Goal: Transaction & Acquisition: Purchase product/service

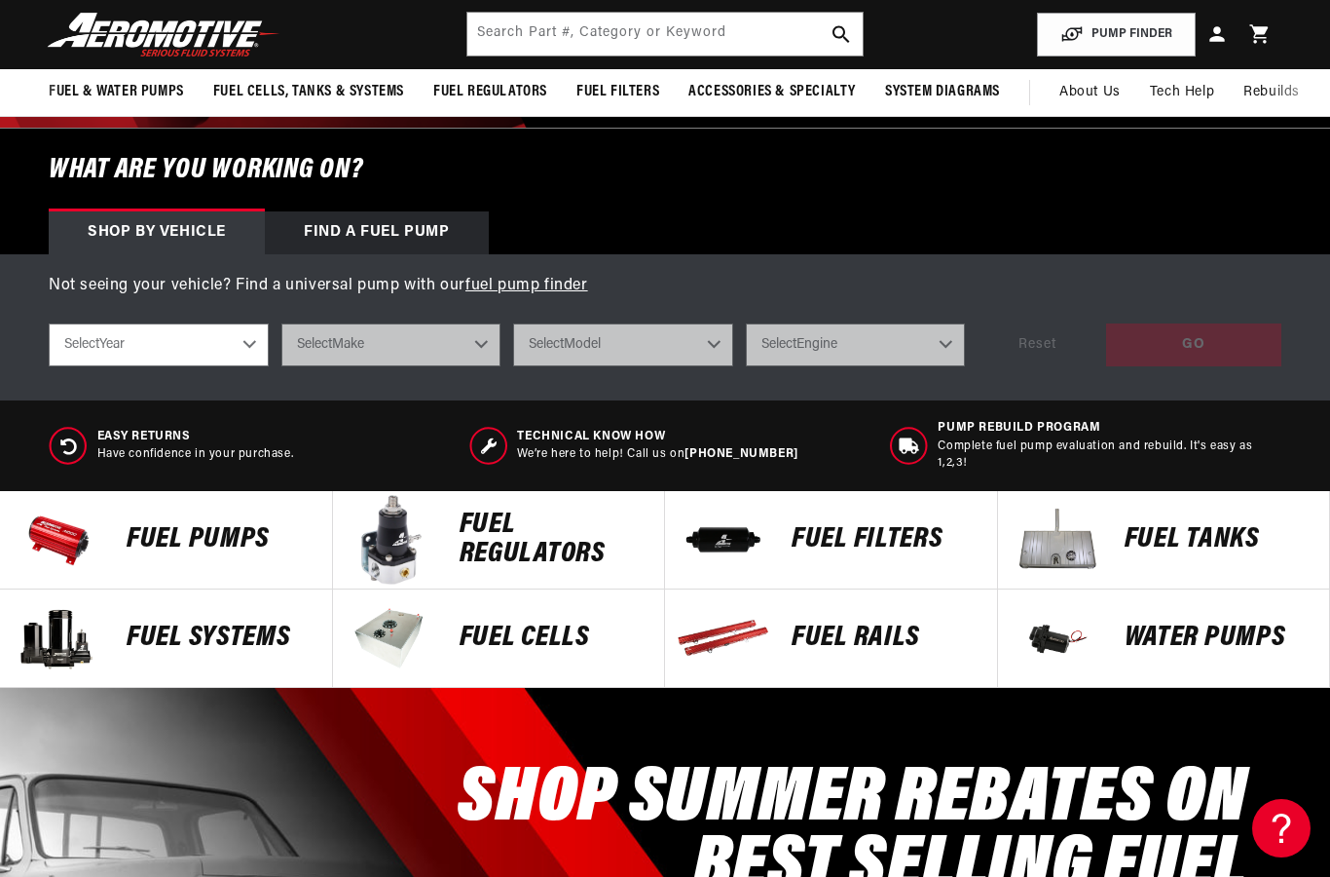
scroll to position [481, 0]
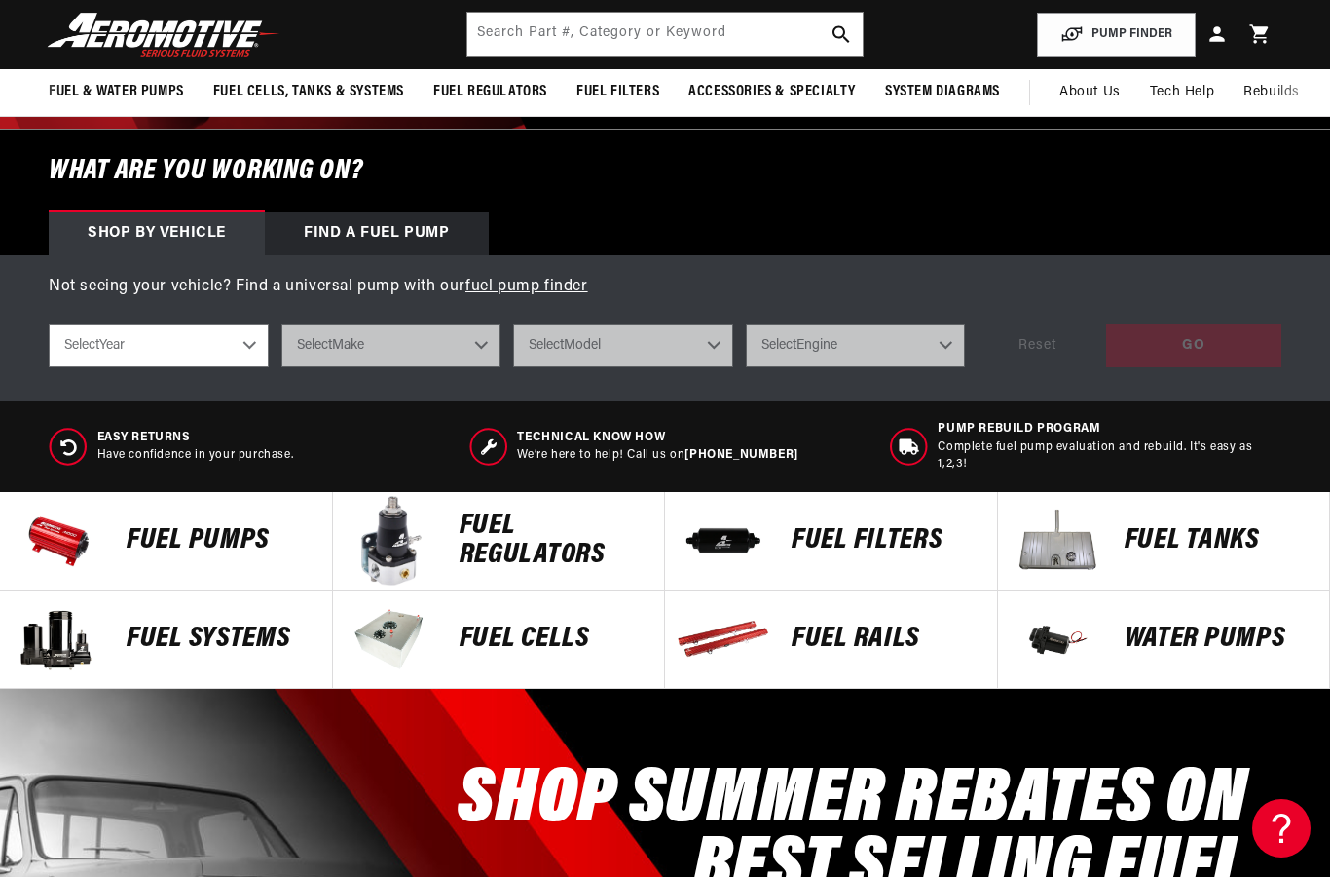
click at [216, 641] on p "Fuel Systems" at bounding box center [220, 638] width 186 height 29
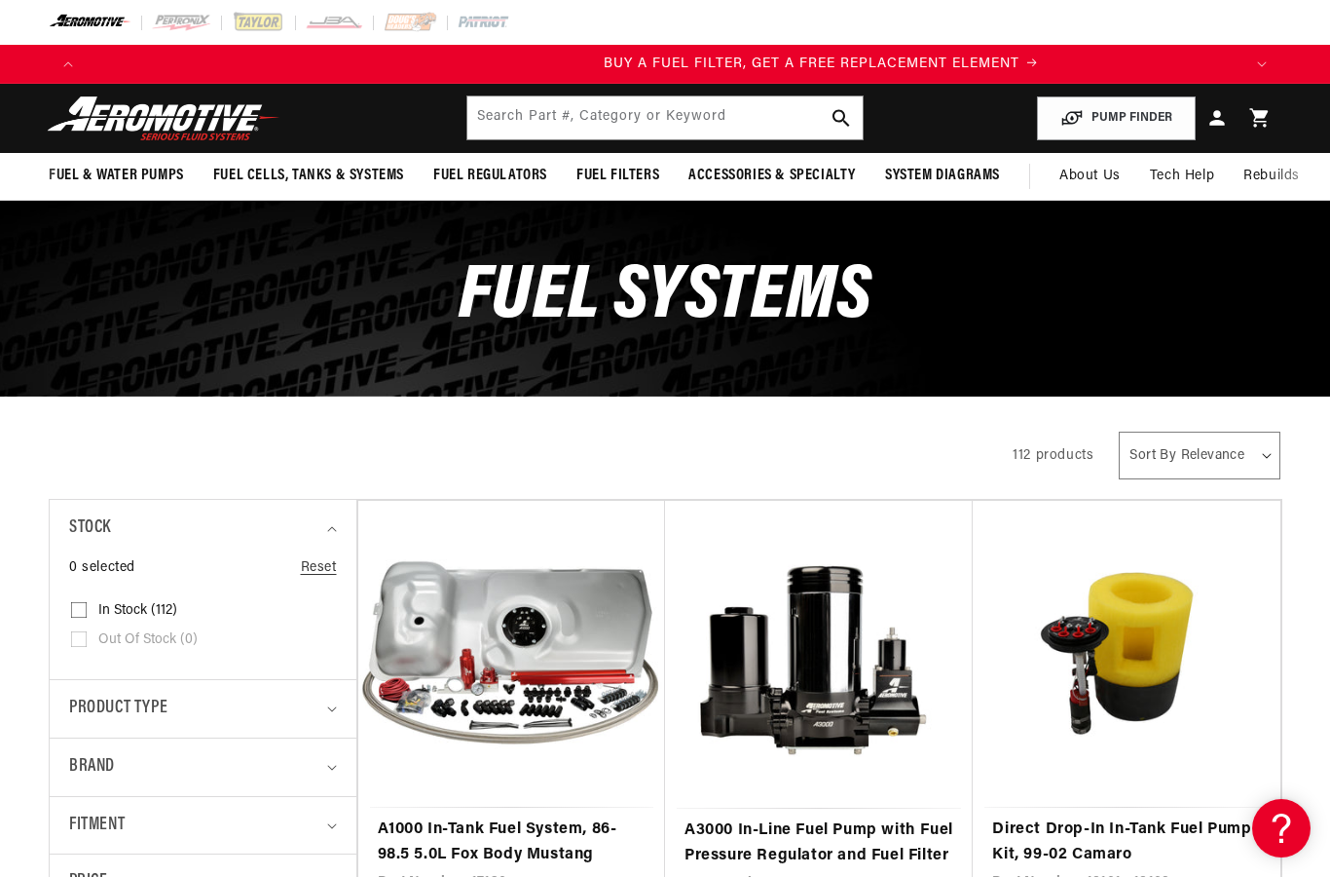
scroll to position [0, 1155]
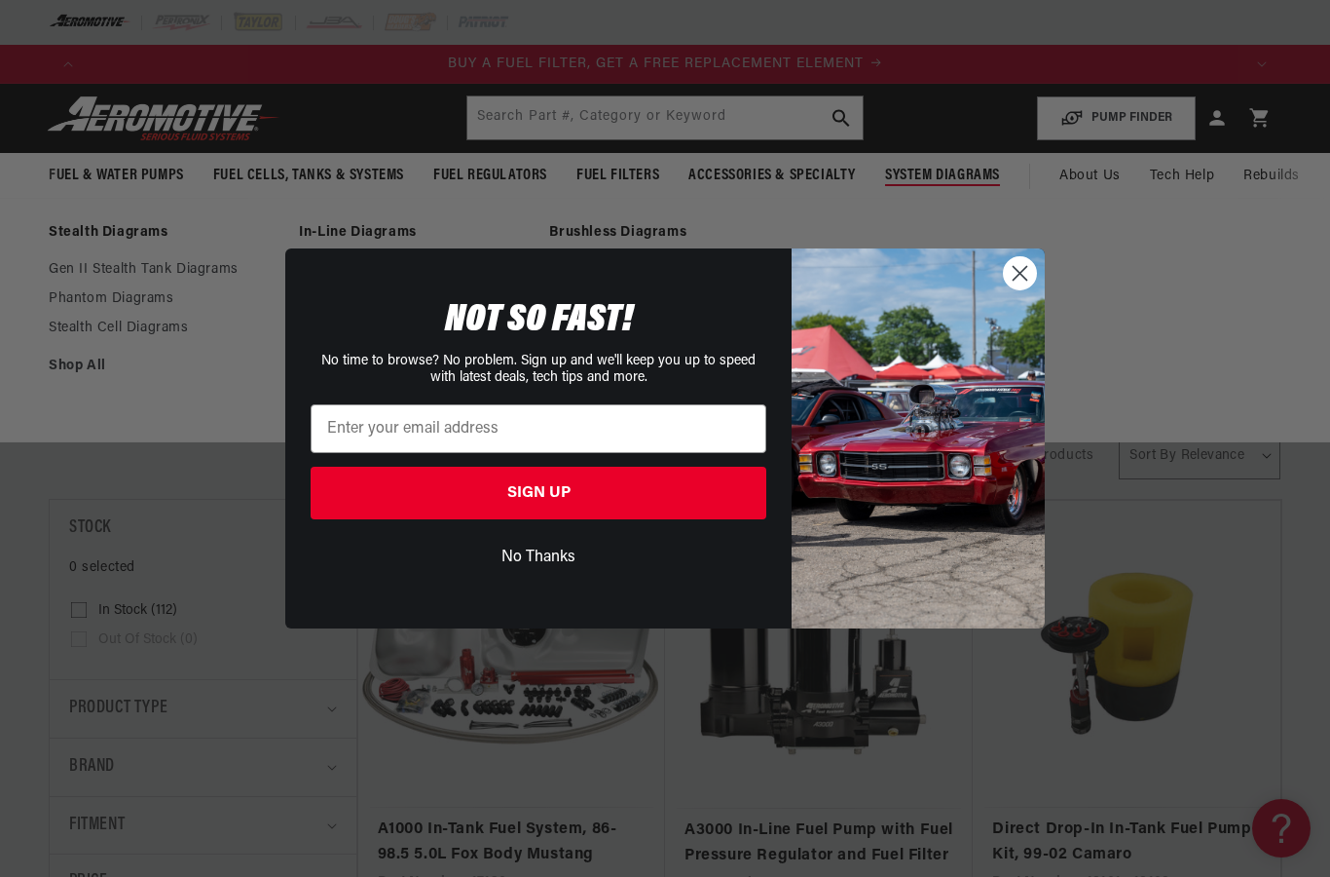
click at [1019, 272] on icon "Close dialog" at bounding box center [1021, 273] width 14 height 14
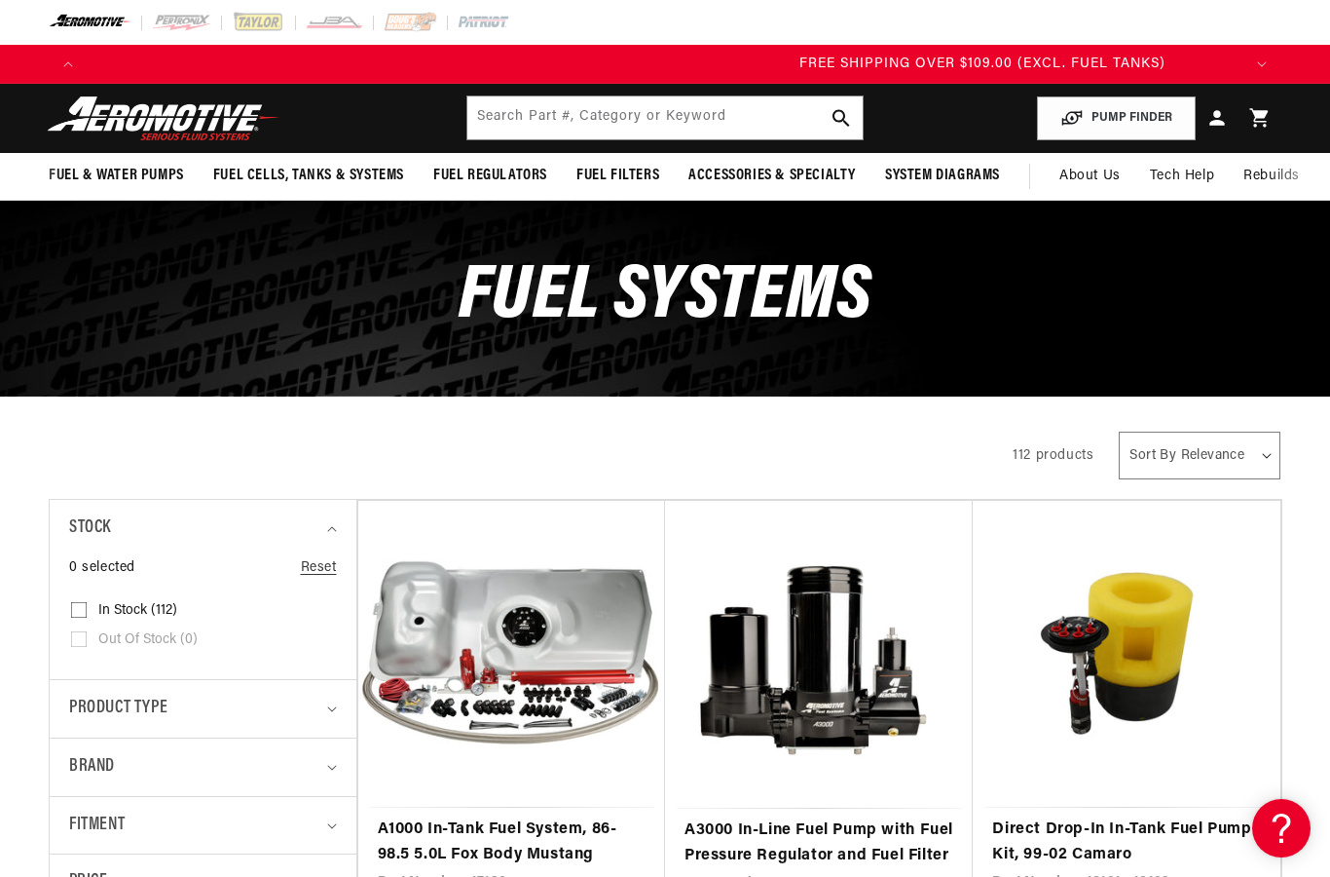
scroll to position [0, 3465]
click at [605, 131] on input "text" at bounding box center [665, 117] width 396 height 43
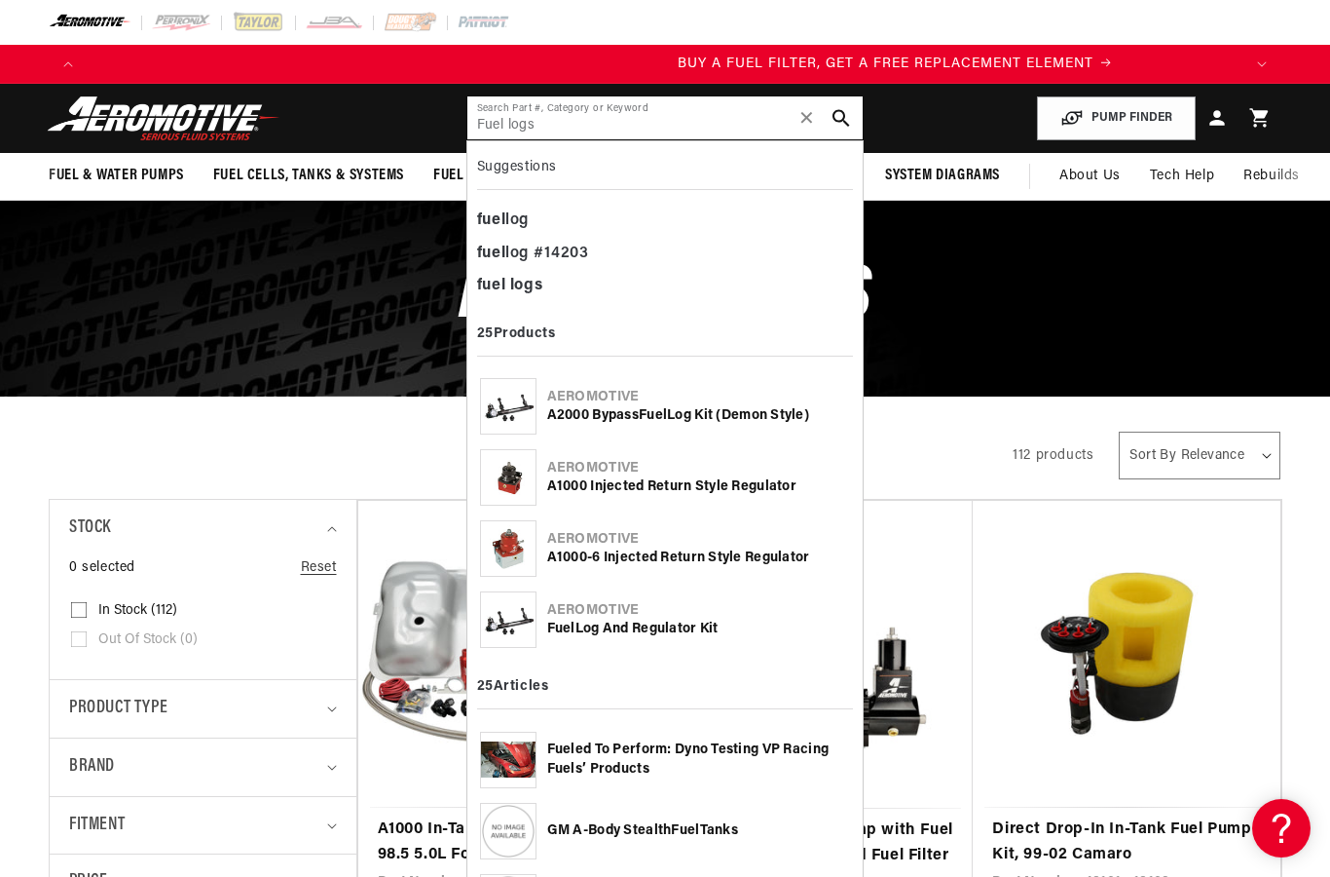
scroll to position [0, 1155]
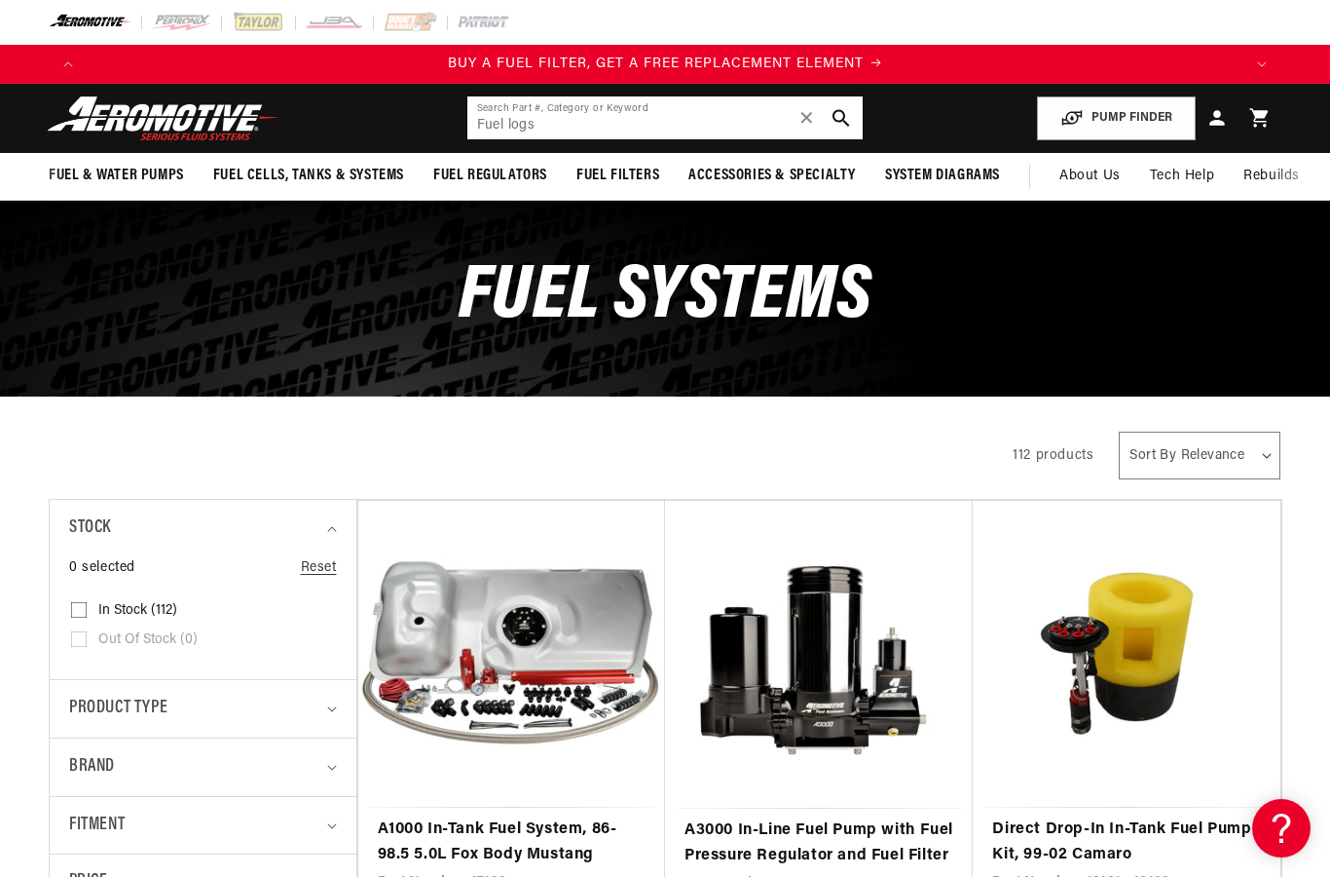
type input "Fuel logs"
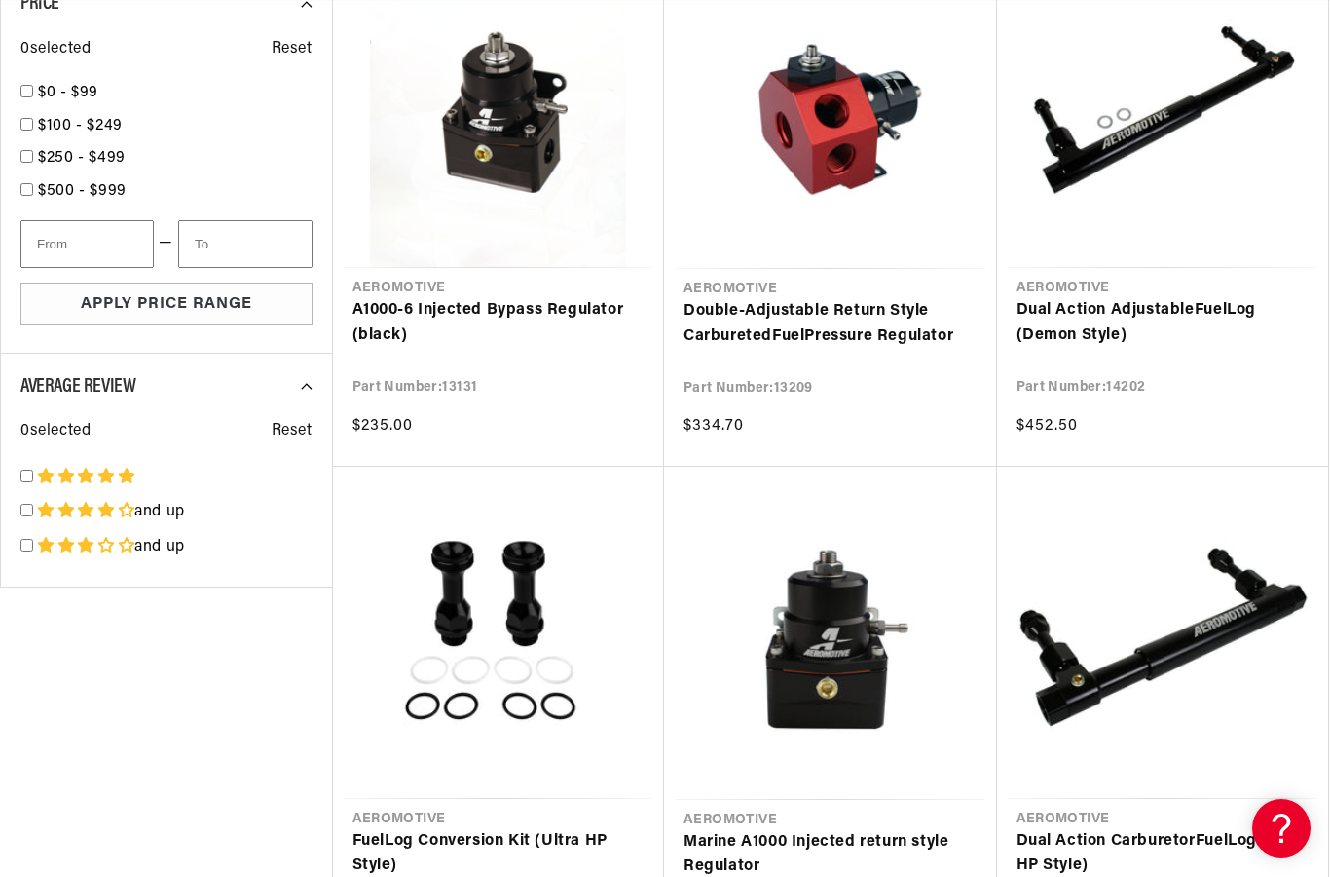
scroll to position [1557, 0]
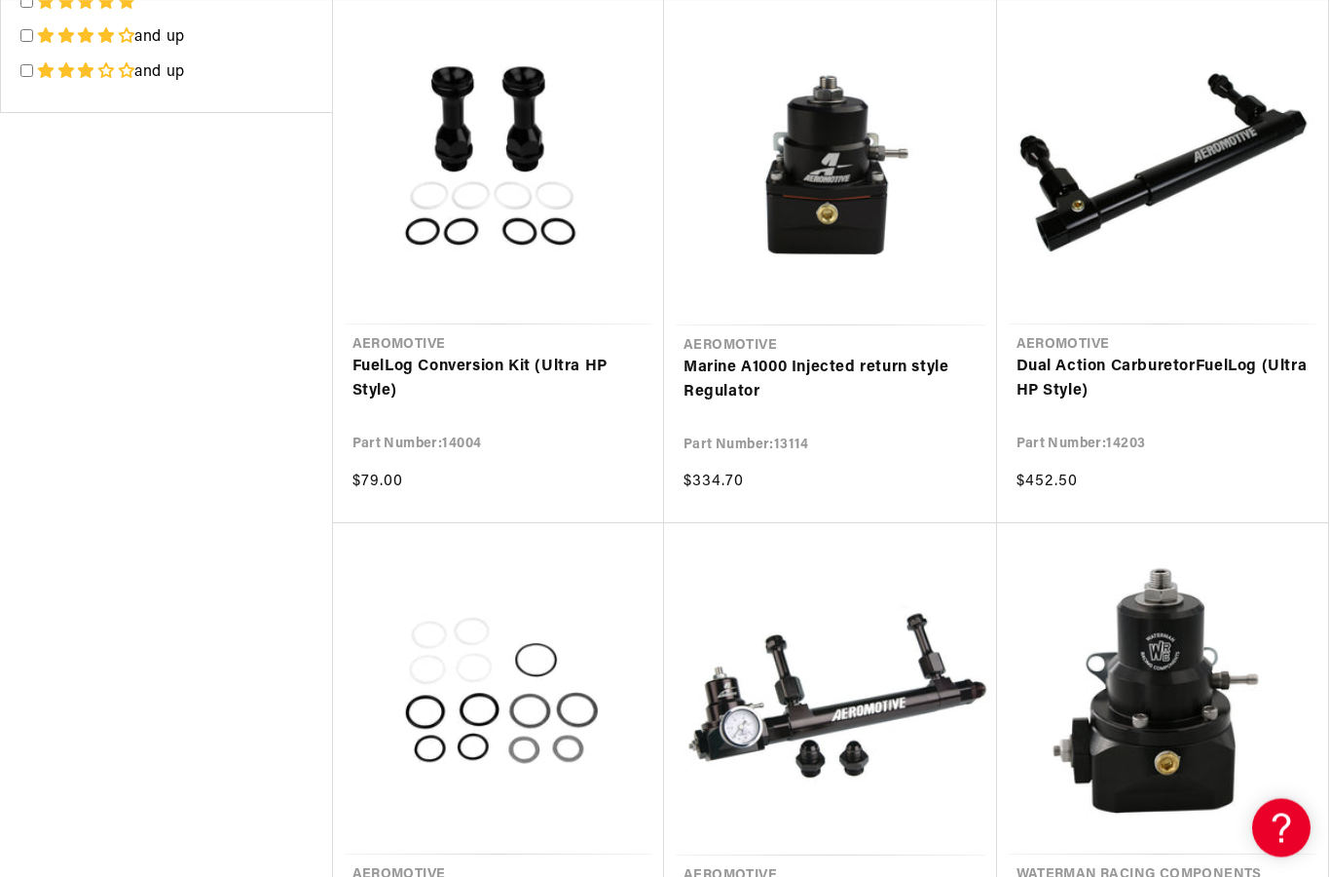
scroll to position [0, 2575]
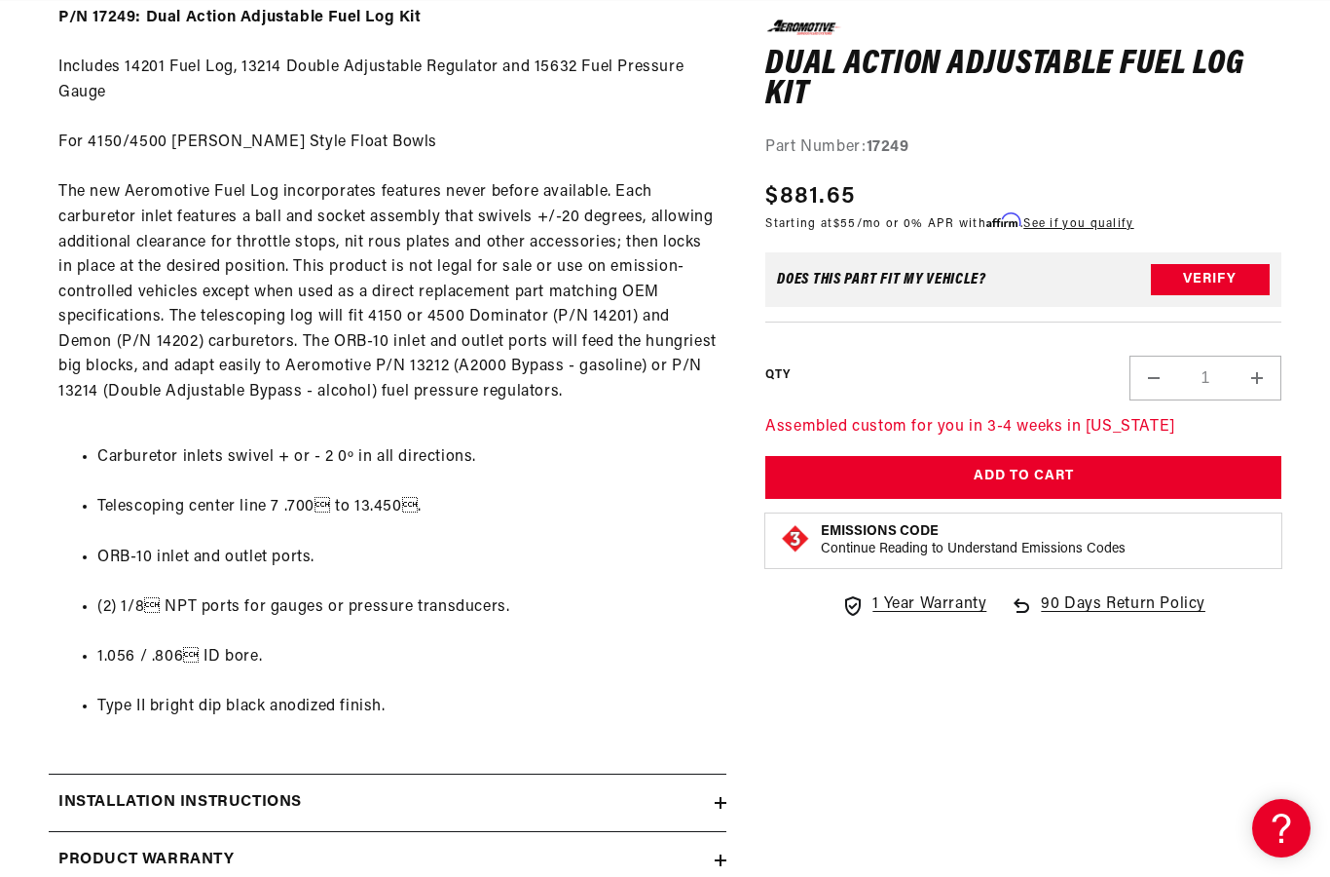
scroll to position [0, 1155]
